Goal: Task Accomplishment & Management: Manage account settings

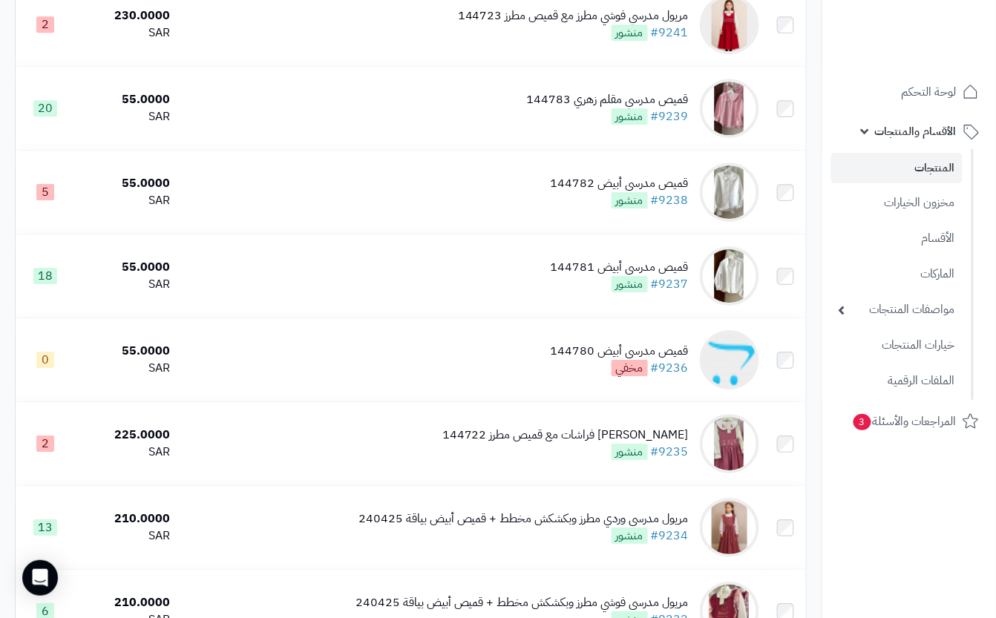
scroll to position [1437, 0]
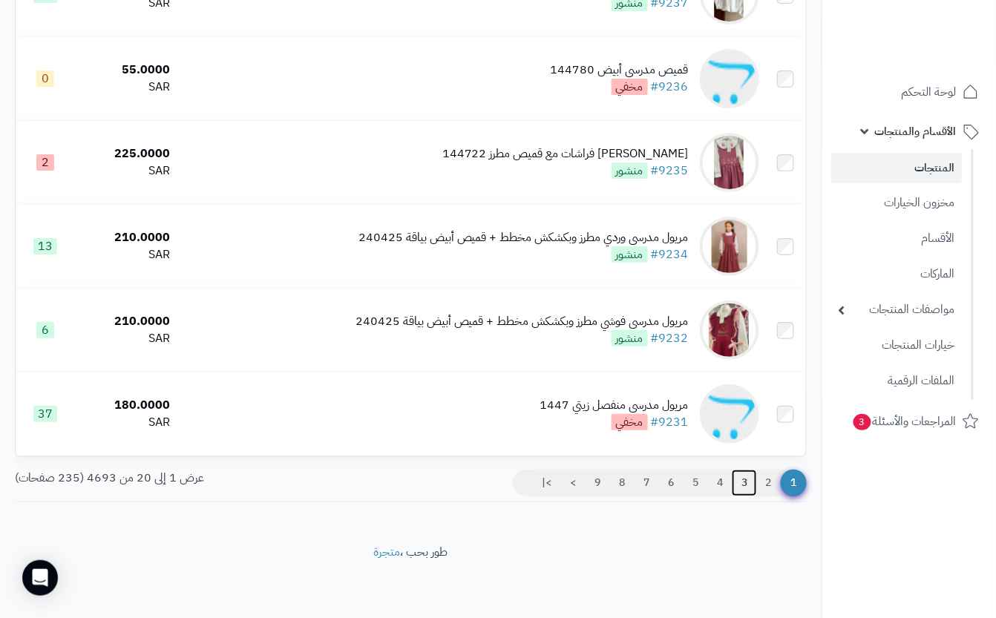
click at [748, 482] on link "3" at bounding box center [744, 483] width 25 height 27
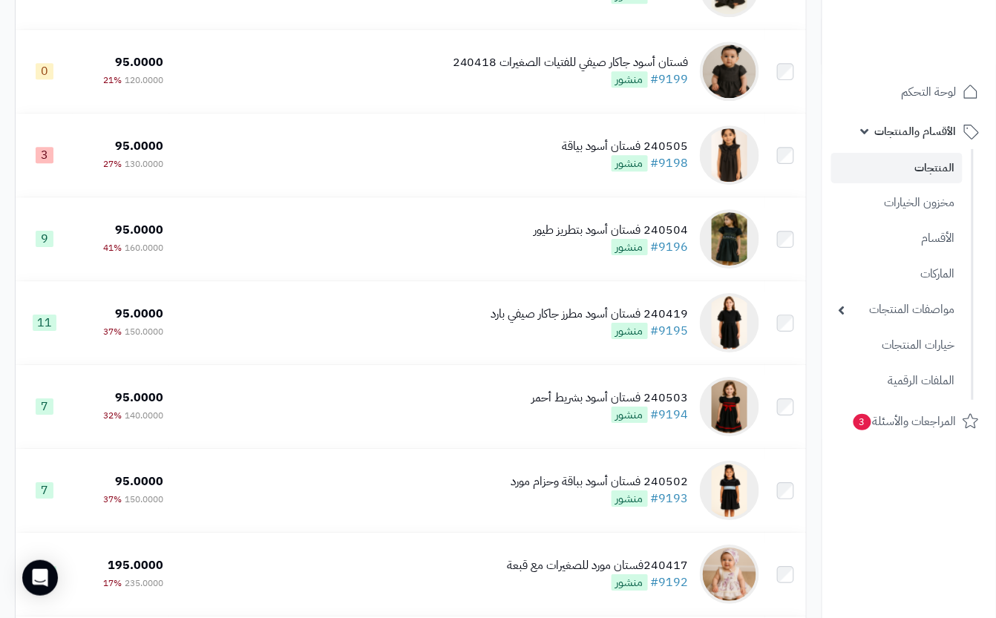
scroll to position [1437, 0]
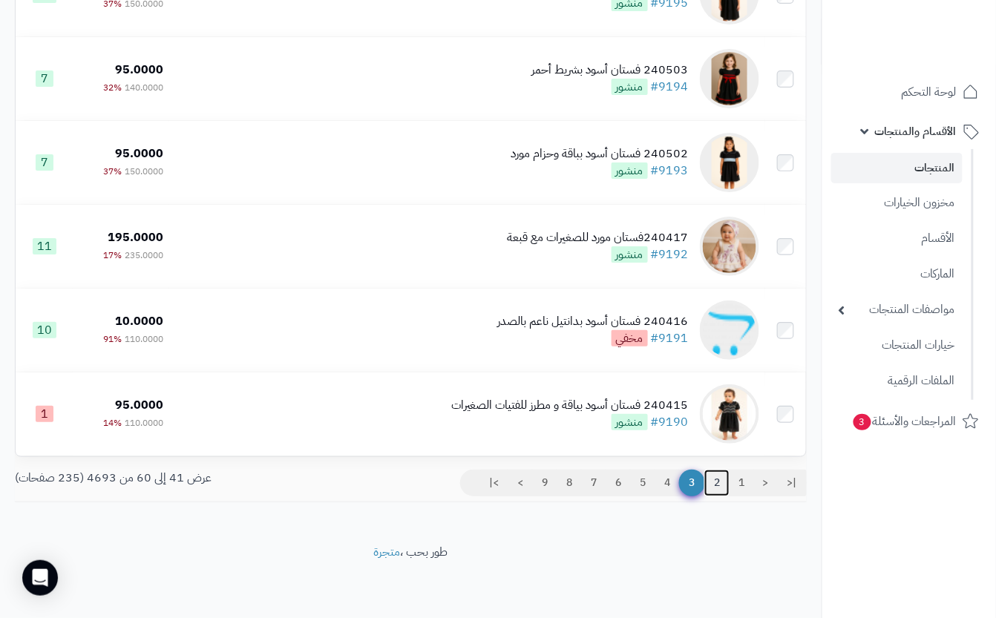
click at [718, 485] on link "2" at bounding box center [716, 483] width 25 height 27
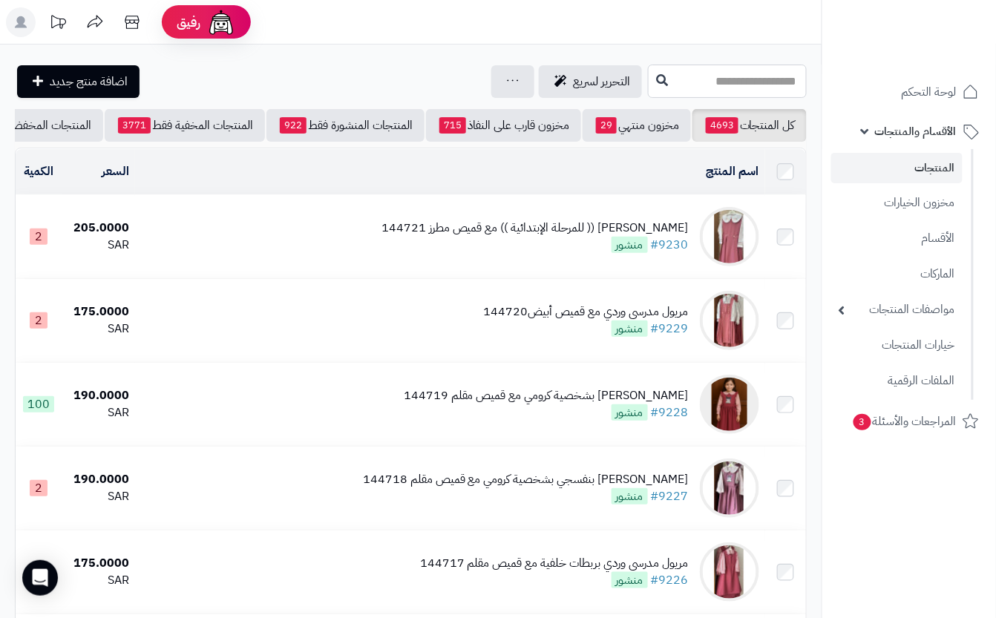
click at [709, 89] on input "text" at bounding box center [727, 81] width 159 height 33
click at [772, 81] on input "******" at bounding box center [727, 81] width 159 height 33
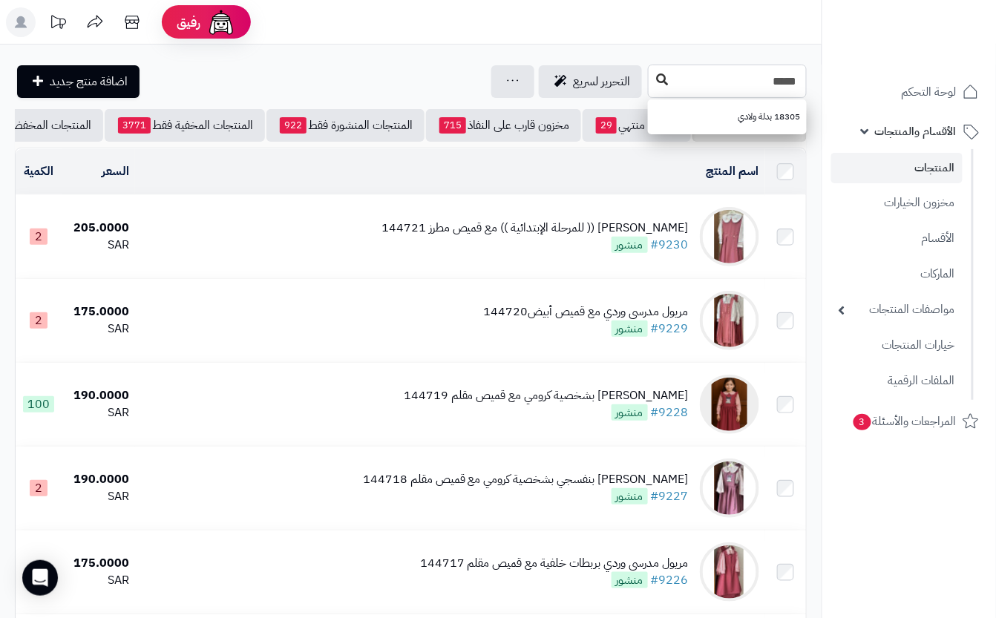
type input "*****"
click at [656, 75] on icon at bounding box center [662, 79] width 12 height 12
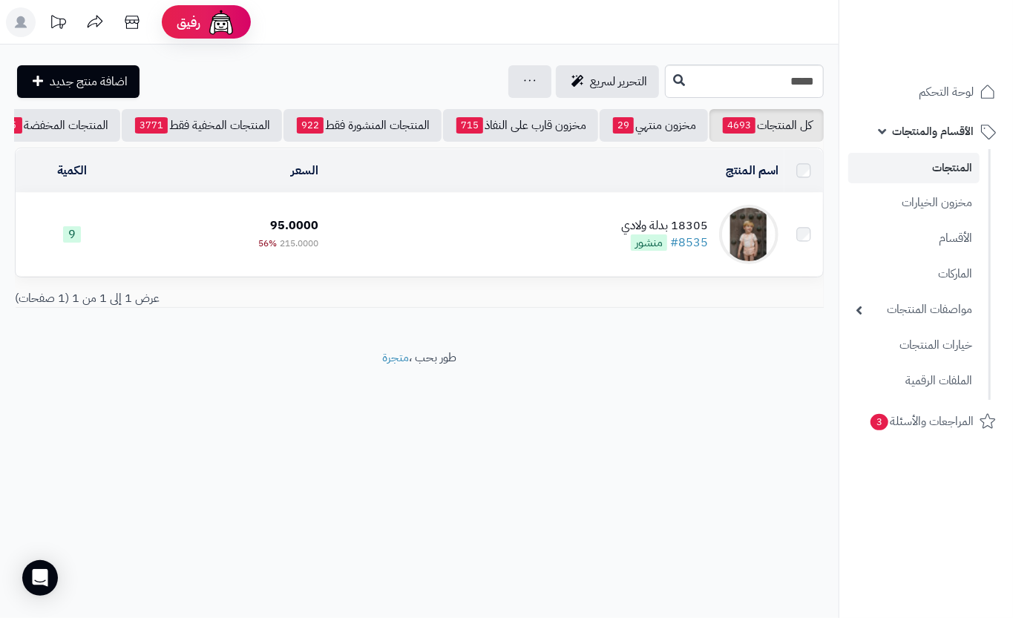
drag, startPoint x: 548, startPoint y: 247, endPoint x: 540, endPoint y: 242, distance: 9.1
click at [548, 247] on td "18305 بدلة ولادي #8535 منشور" at bounding box center [554, 234] width 460 height 83
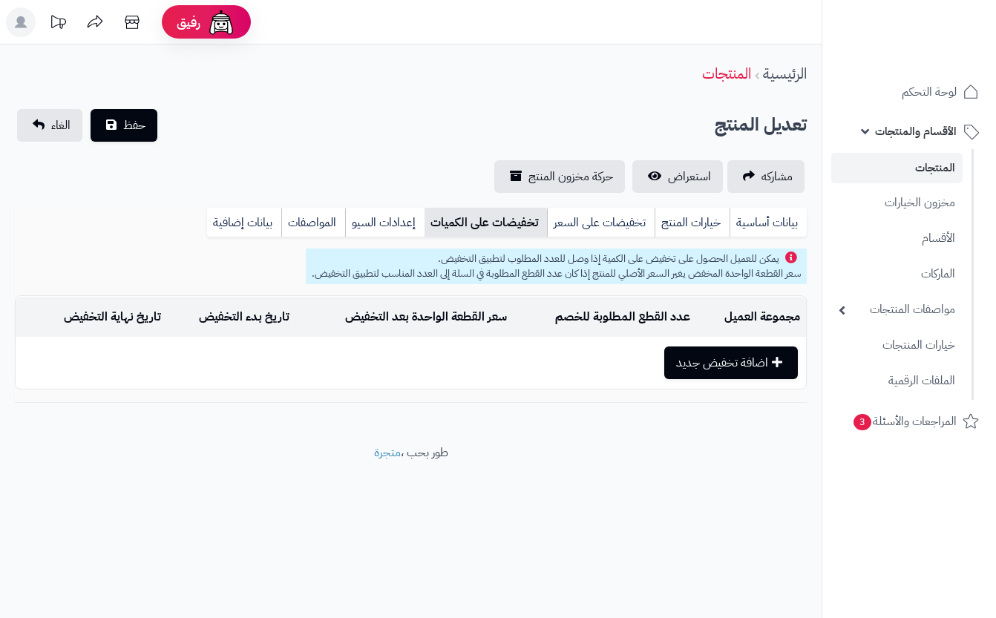
click at [695, 226] on link "خيارات المنتج" at bounding box center [692, 223] width 75 height 30
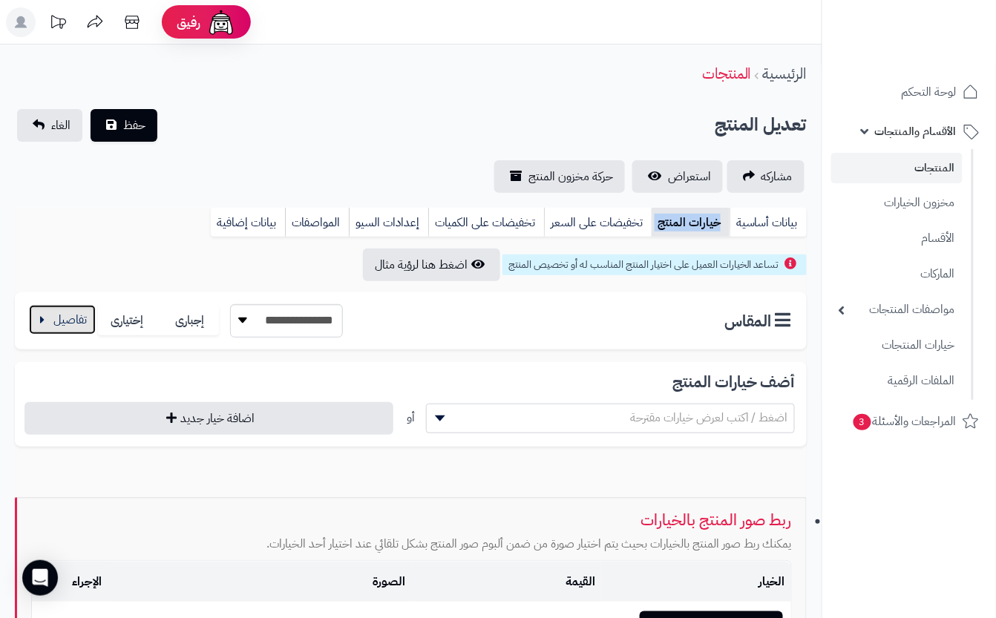
click at [62, 315] on button "button" at bounding box center [62, 320] width 67 height 30
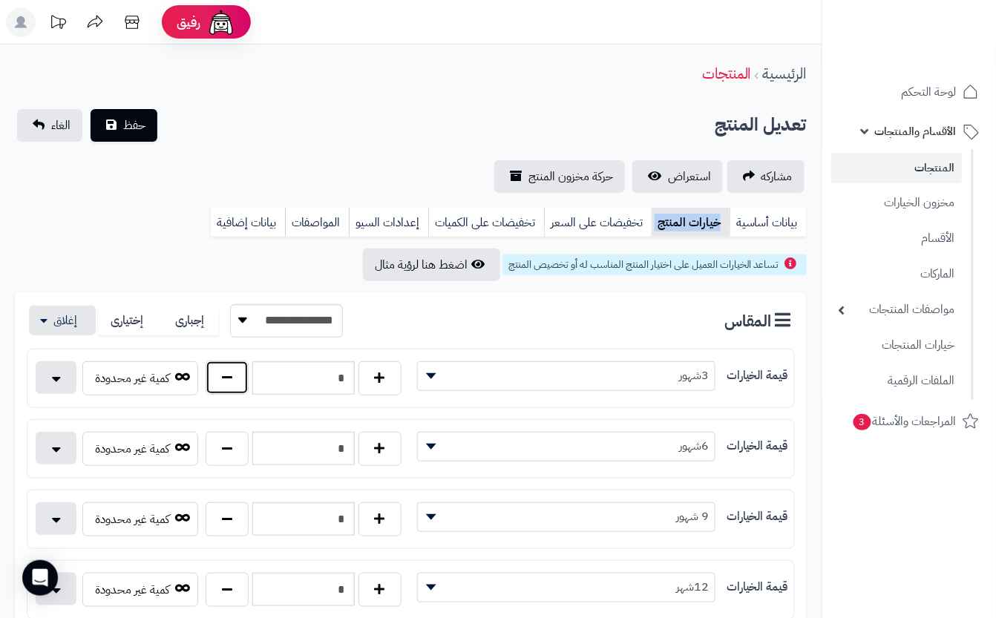
click at [218, 389] on button "button" at bounding box center [227, 378] width 43 height 34
type input "*"
click at [306, 160] on div "مشاركه استعراض حركة مخزون المنتج" at bounding box center [411, 176] width 792 height 33
click at [150, 116] on button "حفظ" at bounding box center [124, 124] width 67 height 33
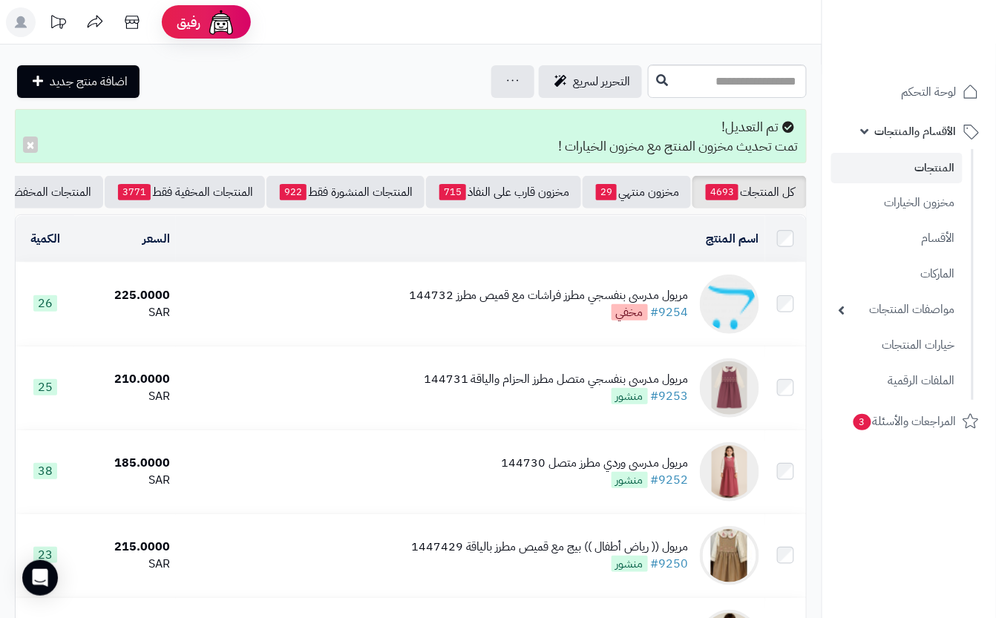
click at [743, 72] on input "text" at bounding box center [727, 81] width 159 height 33
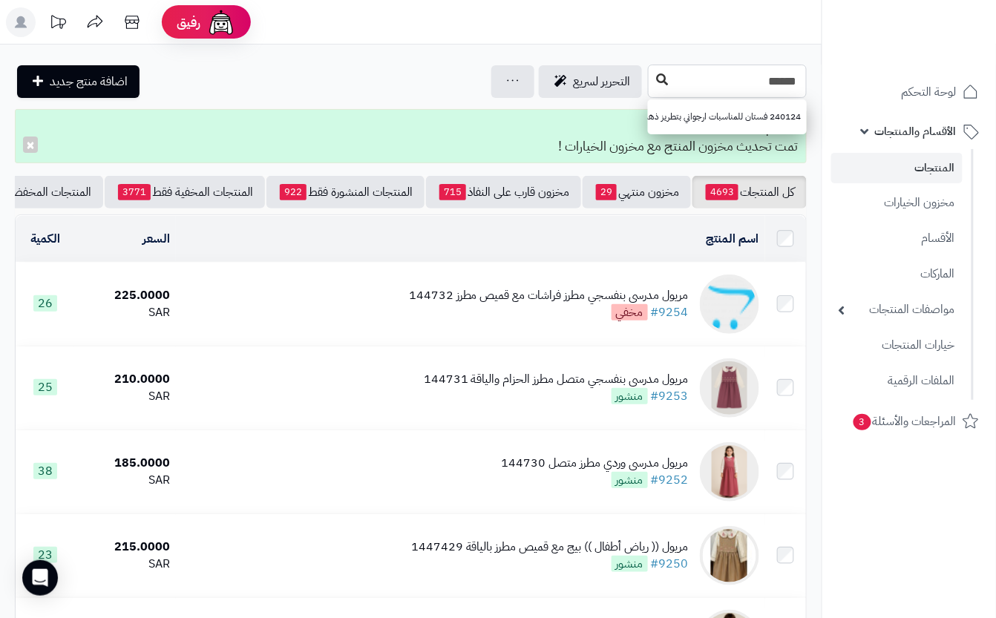
type input "******"
click at [656, 77] on icon at bounding box center [662, 79] width 12 height 12
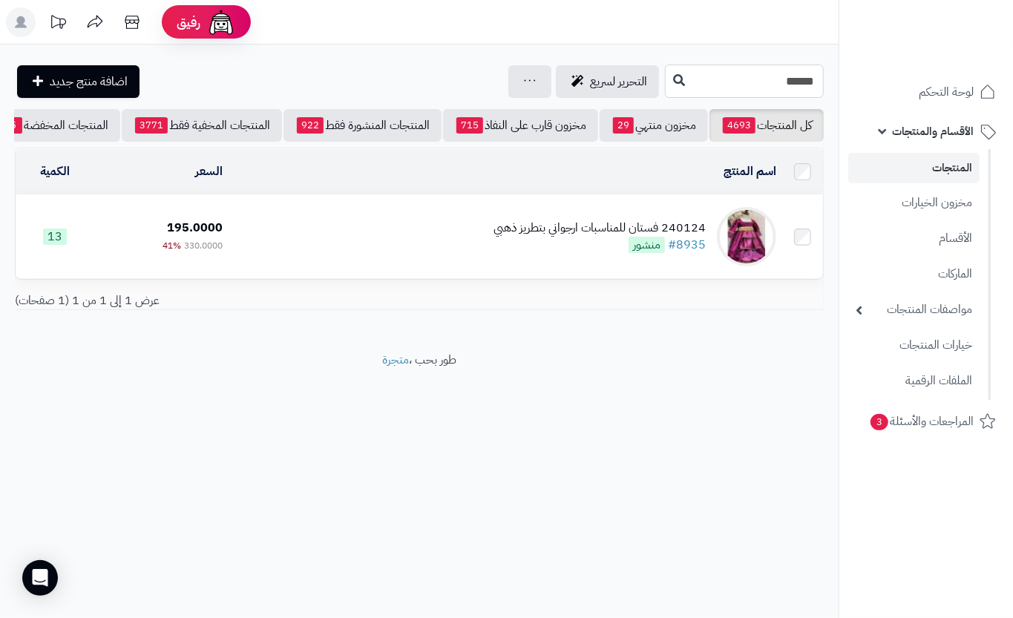
click at [722, 90] on input "******" at bounding box center [744, 81] width 159 height 33
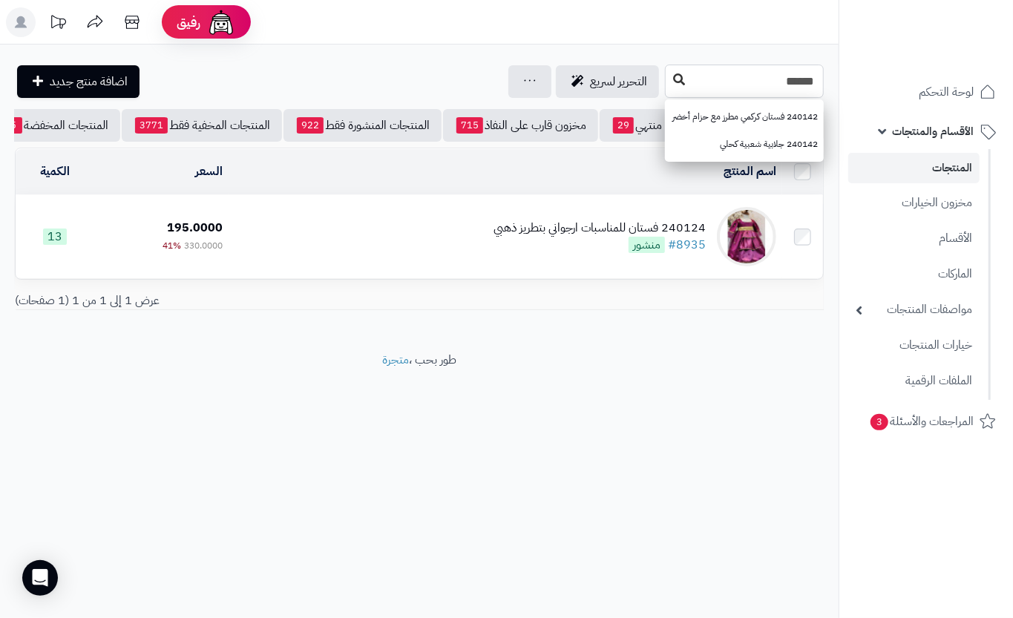
type input "******"
click at [668, 88] on button at bounding box center [679, 80] width 22 height 28
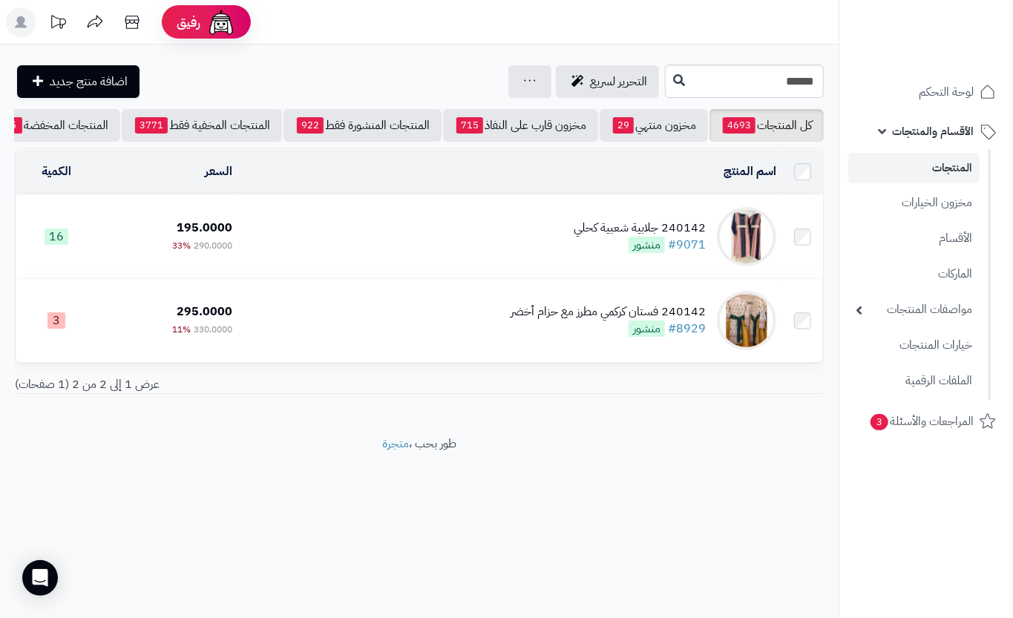
click at [368, 244] on td "240142 جلابية شعبية كحلي #9071 منشور" at bounding box center [510, 236] width 544 height 83
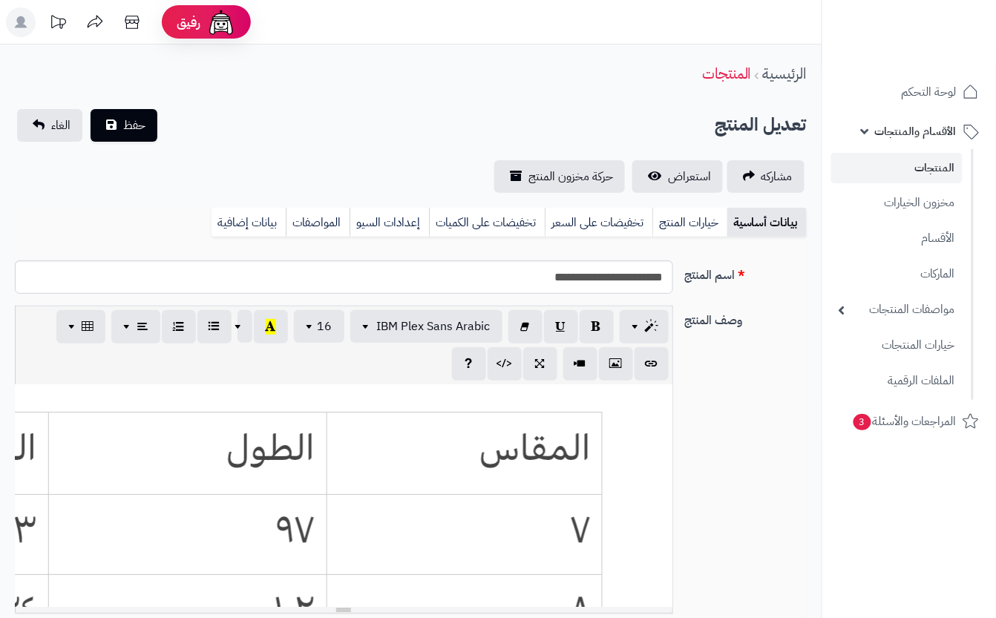
scroll to position [0, 16]
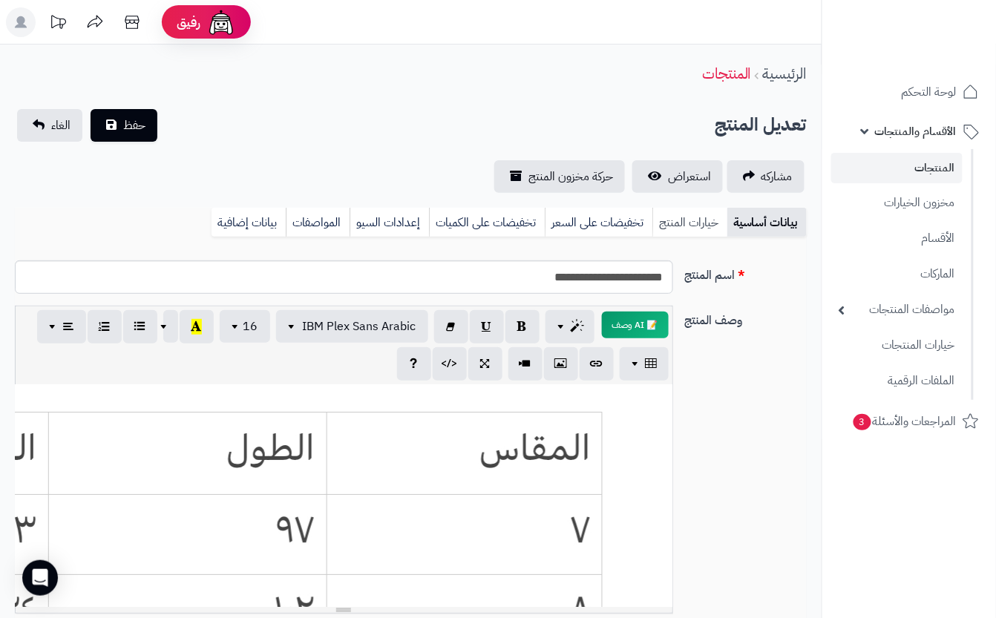
click at [689, 226] on link "خيارات المنتج" at bounding box center [689, 223] width 75 height 30
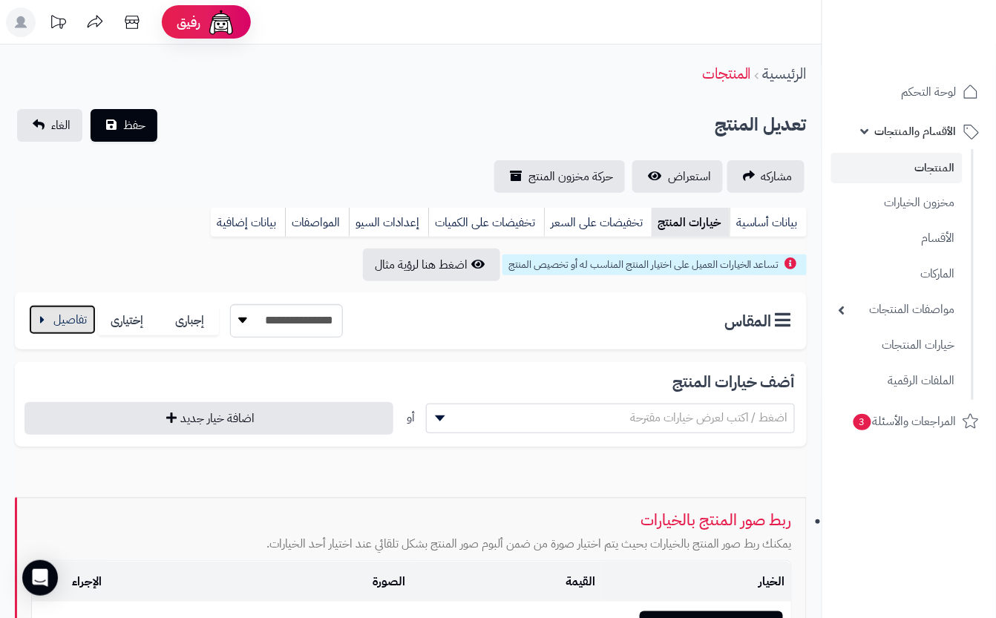
click at [78, 333] on button "button" at bounding box center [62, 320] width 67 height 30
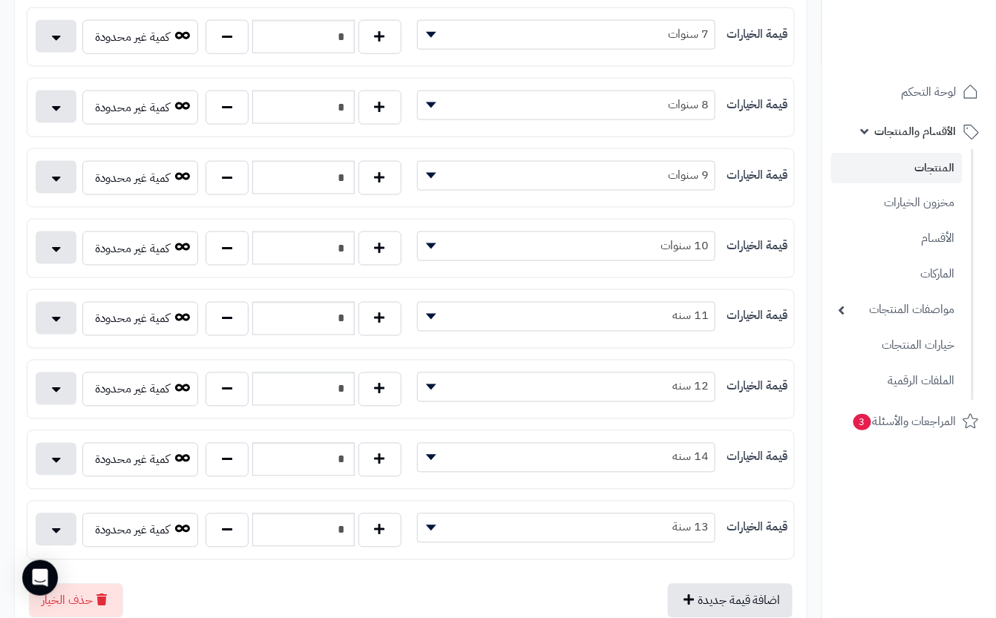
scroll to position [494, 0]
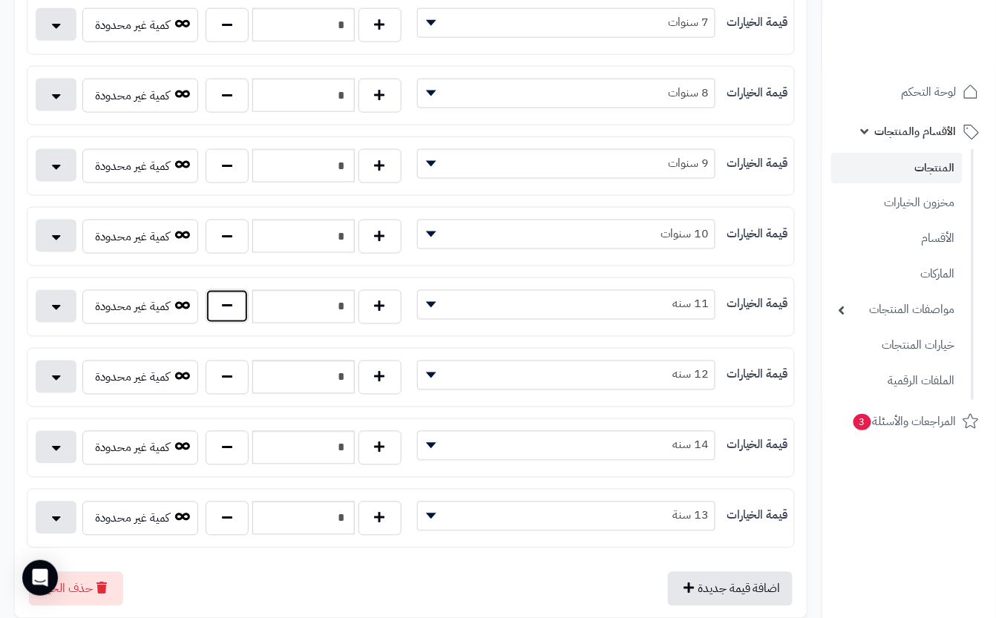
click at [241, 318] on button "button" at bounding box center [227, 306] width 43 height 34
type input "*"
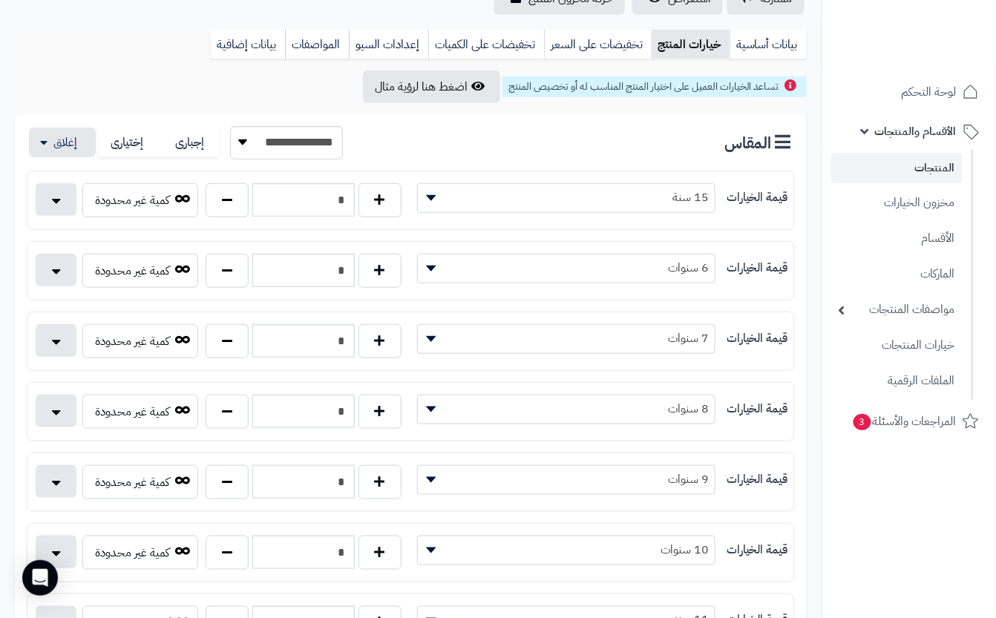
scroll to position [0, 0]
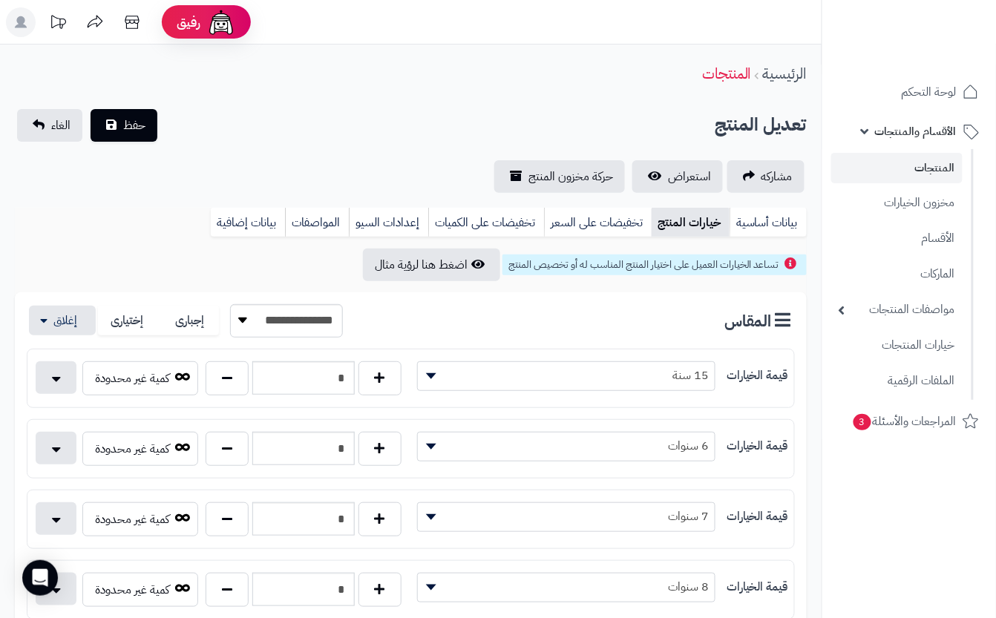
click at [217, 164] on div "مشاركه استعراض حركة مخزون المنتج" at bounding box center [411, 176] width 792 height 33
click at [132, 134] on button "حفظ" at bounding box center [124, 124] width 67 height 33
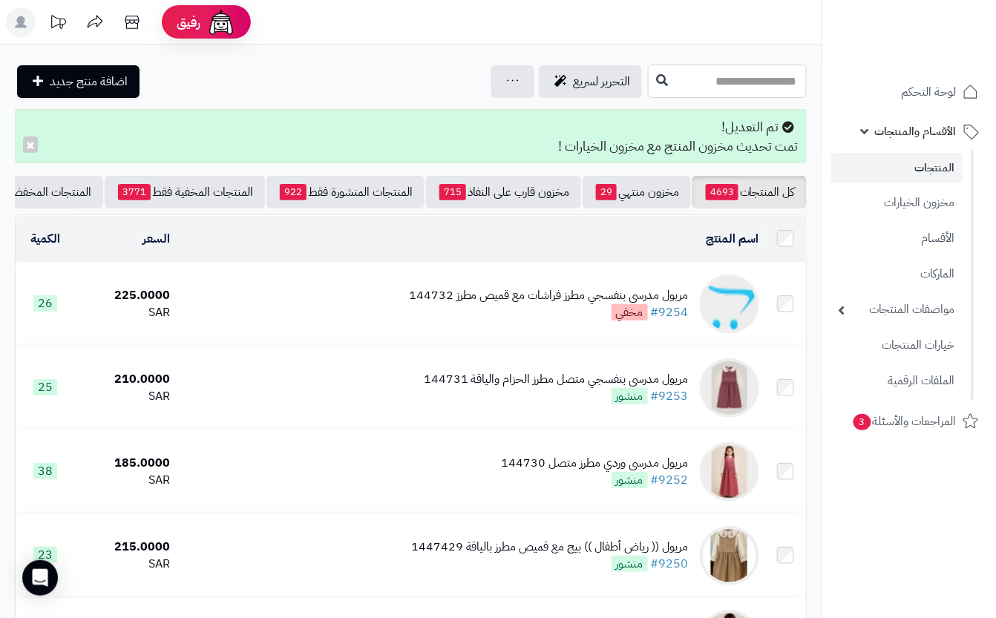
drag, startPoint x: 618, startPoint y: 81, endPoint x: 610, endPoint y: 113, distance: 32.9
click at [648, 79] on input "text" at bounding box center [727, 81] width 159 height 33
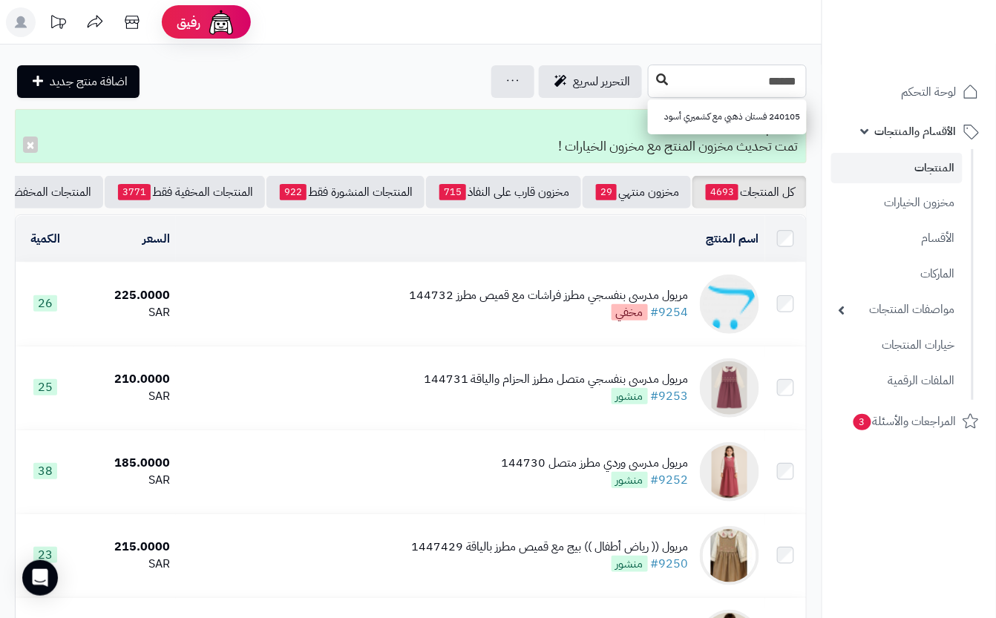
type input "******"
click at [656, 76] on icon at bounding box center [662, 79] width 12 height 12
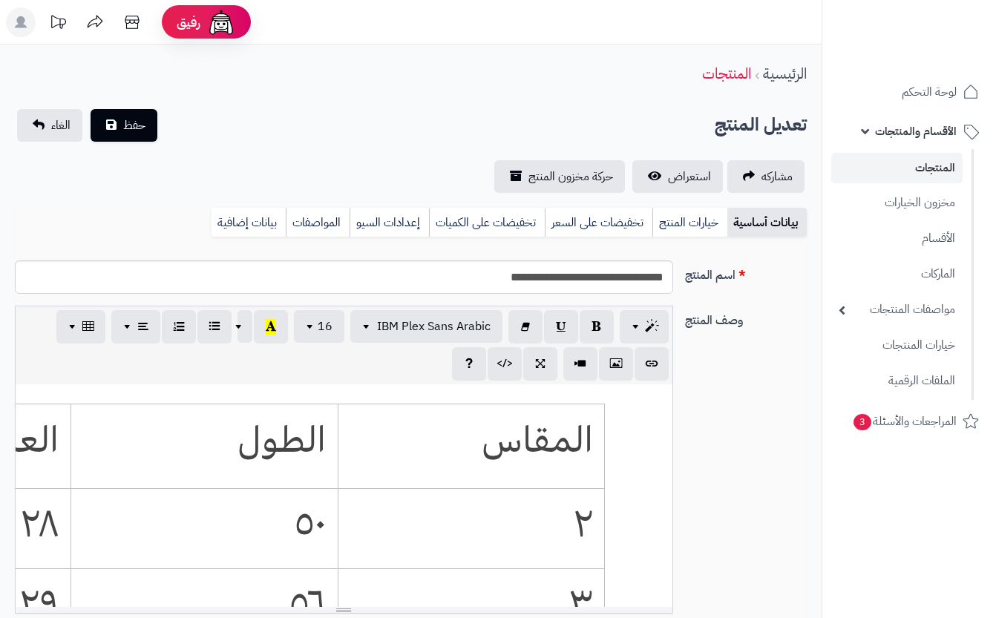
click at [693, 211] on link "خيارات المنتج" at bounding box center [689, 223] width 75 height 30
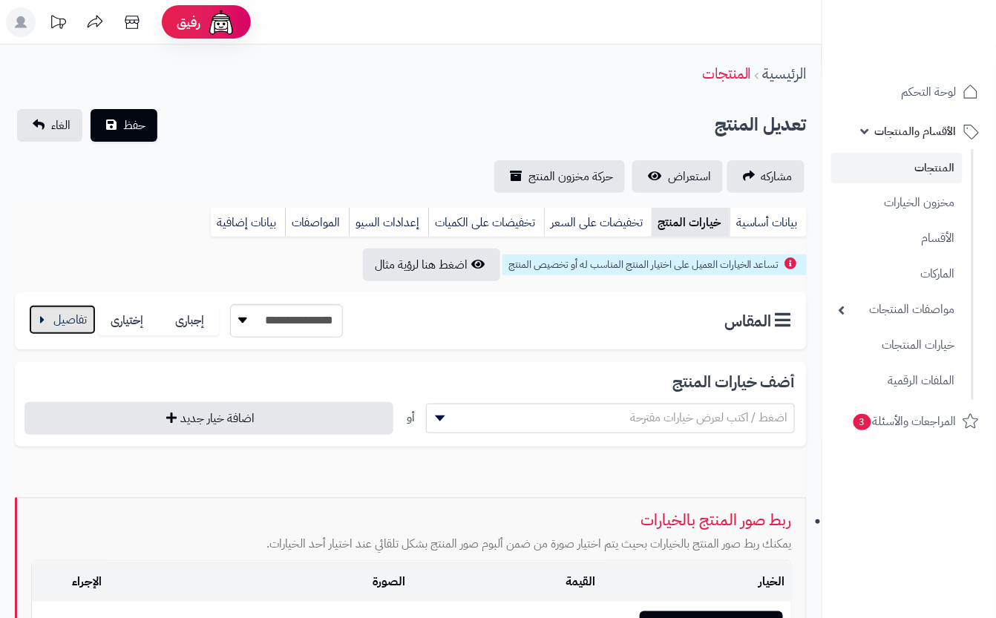
click at [55, 324] on button "button" at bounding box center [62, 320] width 67 height 30
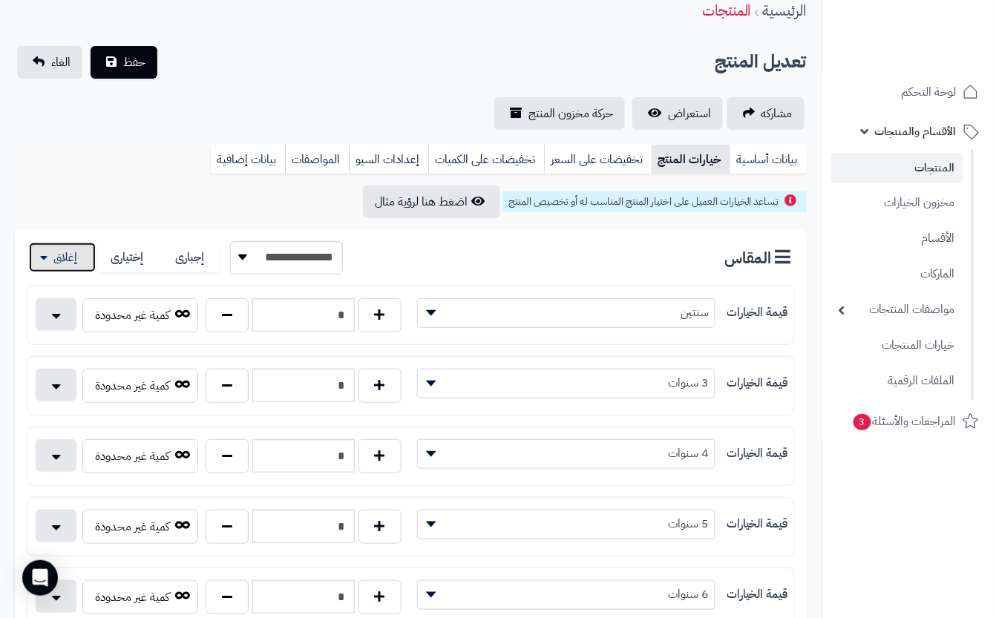
scroll to position [99, 0]
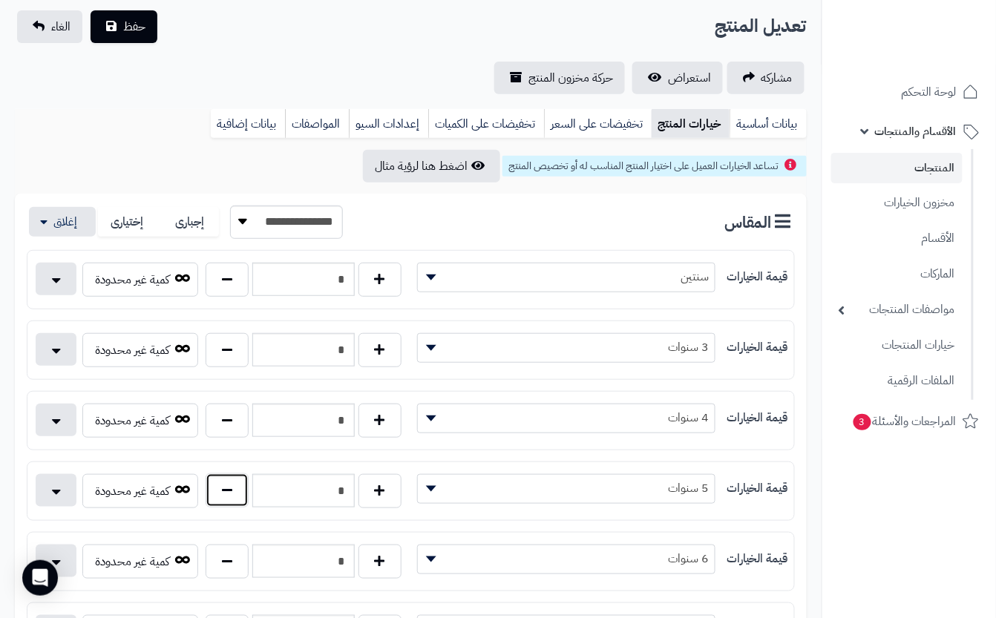
click at [232, 499] on button "button" at bounding box center [227, 490] width 43 height 34
type input "*"
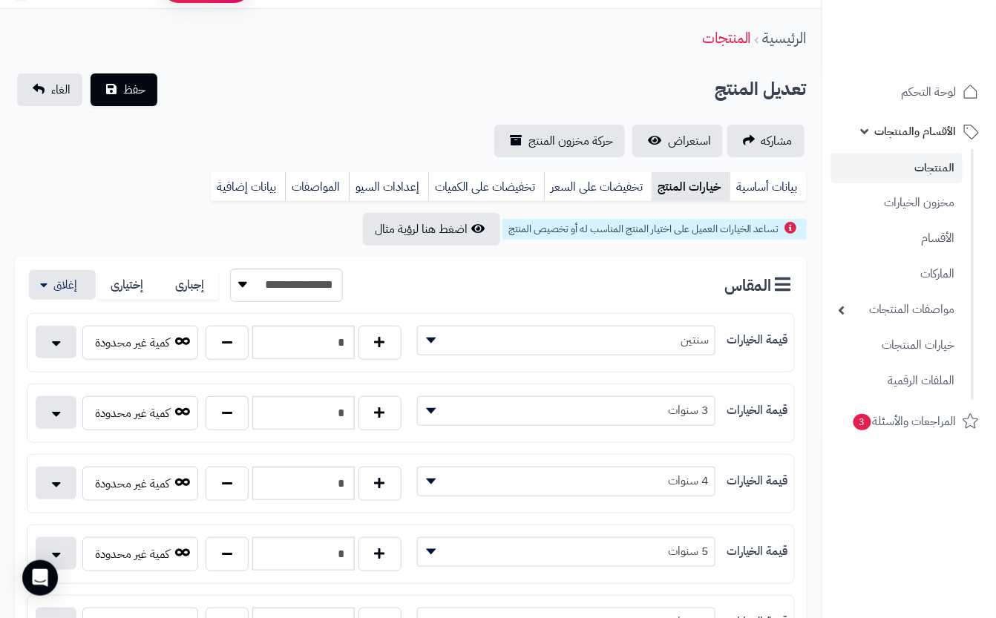
scroll to position [0, 0]
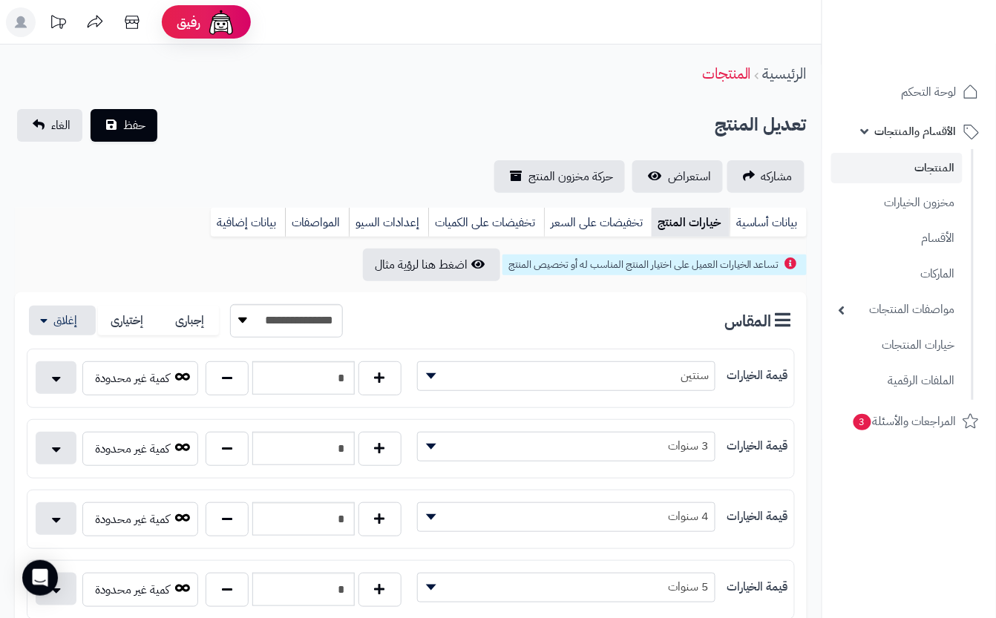
click at [233, 144] on div "**********" at bounding box center [411, 151] width 822 height 84
click at [141, 135] on button "حفظ" at bounding box center [124, 124] width 67 height 33
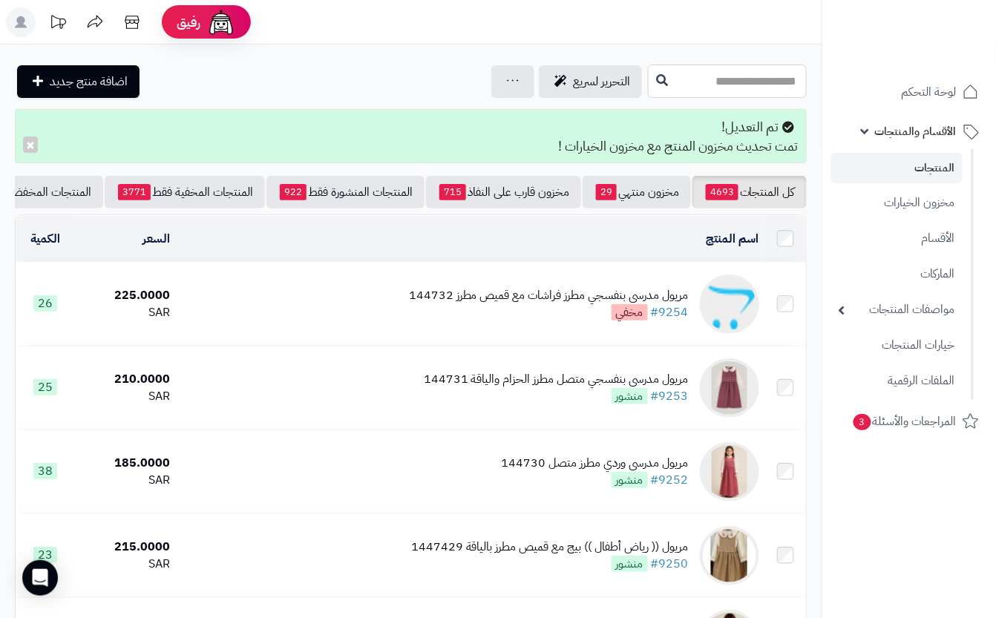
click at [662, 77] on input "text" at bounding box center [727, 81] width 159 height 33
